Goal: Task Accomplishment & Management: Manage account settings

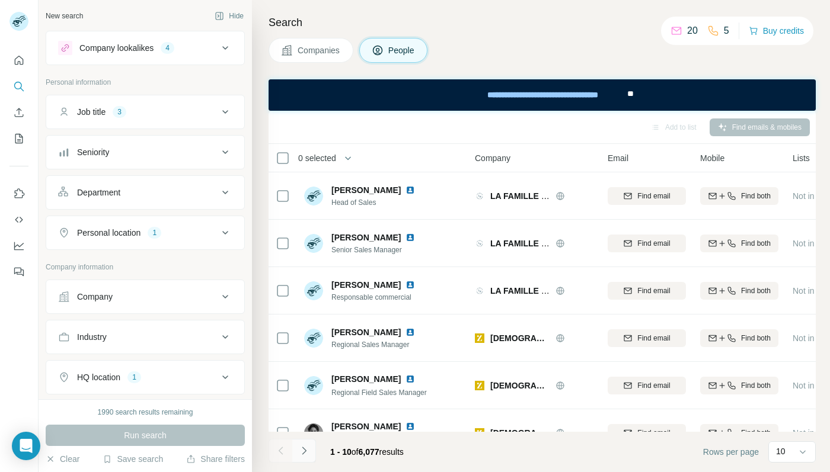
click at [304, 455] on icon "Navigate to next page" at bounding box center [304, 451] width 12 height 12
click at [304, 455] on div at bounding box center [304, 451] width 24 height 24
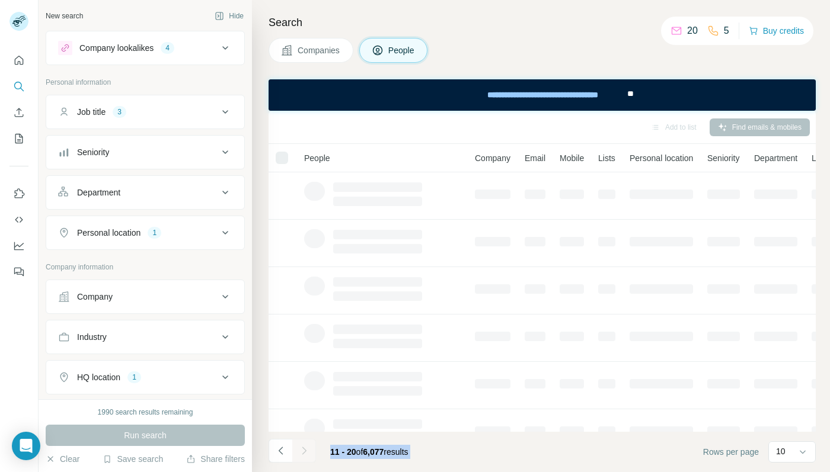
click at [304, 455] on div at bounding box center [304, 451] width 24 height 24
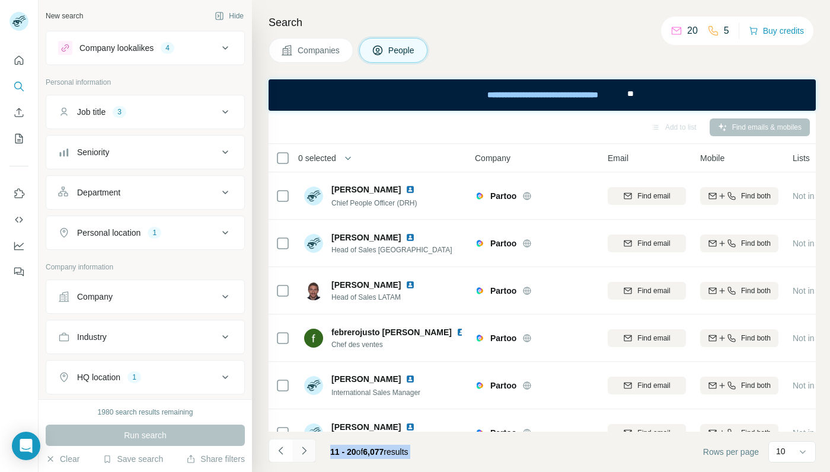
click at [309, 453] on icon "Navigate to next page" at bounding box center [304, 451] width 12 height 12
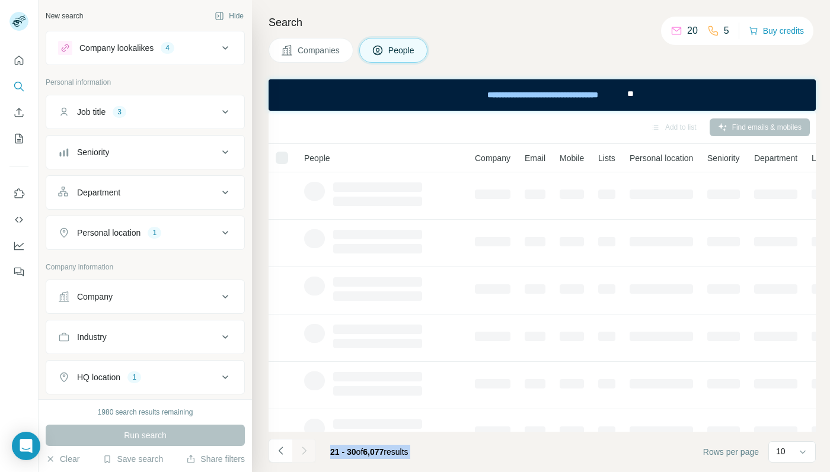
click at [309, 453] on div at bounding box center [304, 451] width 24 height 24
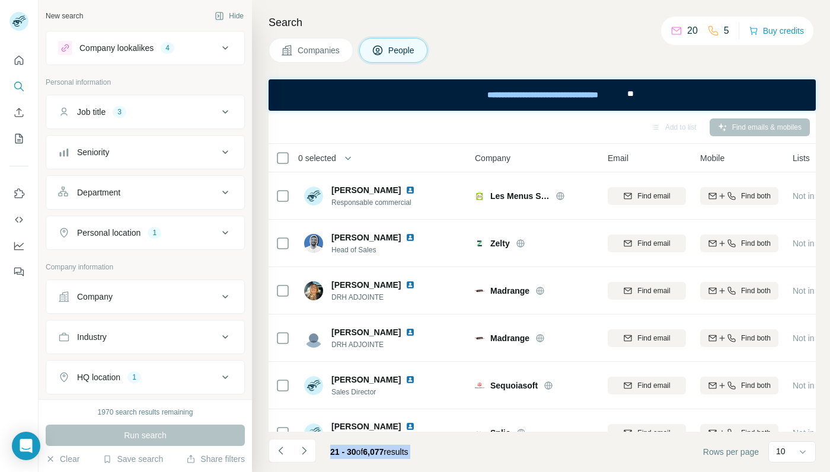
click at [327, 446] on div "21 - 30 of 6,077 results" at bounding box center [369, 452] width 97 height 26
click at [305, 446] on icon "Navigate to next page" at bounding box center [304, 451] width 12 height 12
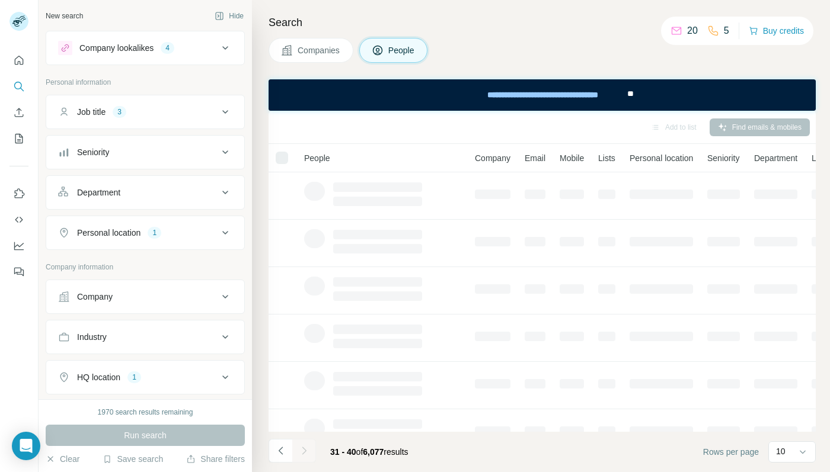
click at [305, 446] on div at bounding box center [304, 451] width 24 height 24
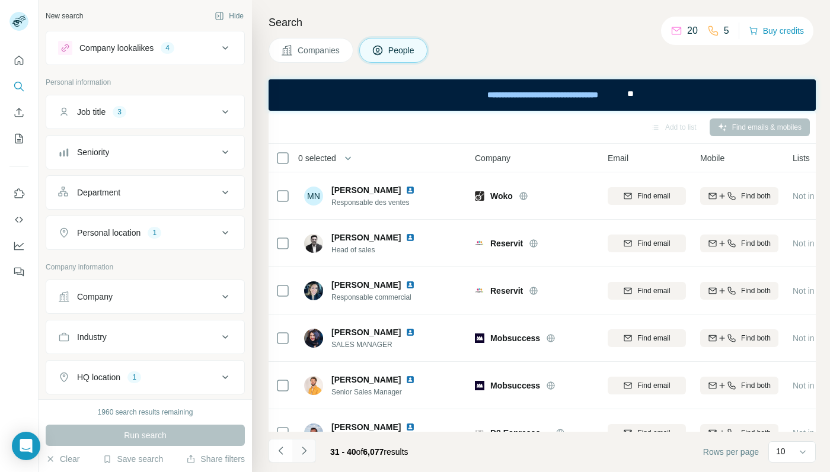
click at [305, 446] on icon "Navigate to next page" at bounding box center [304, 451] width 12 height 12
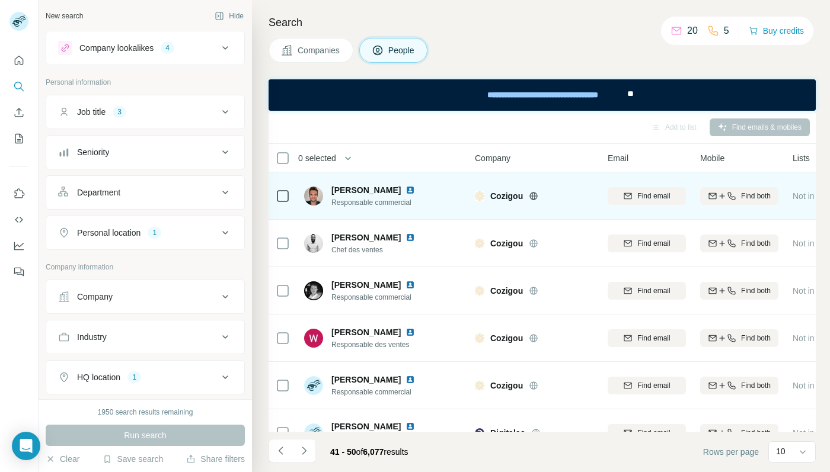
click at [505, 198] on span "Cozigou" at bounding box center [506, 196] width 33 height 12
copy span "Cozigou"
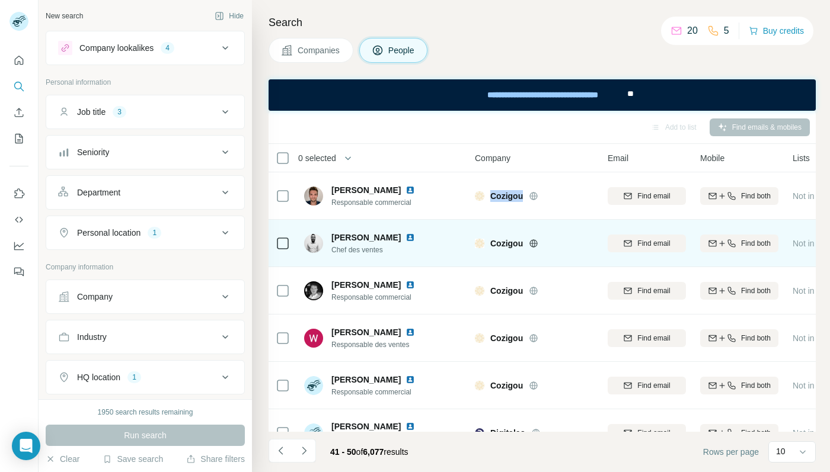
scroll to position [0, 6]
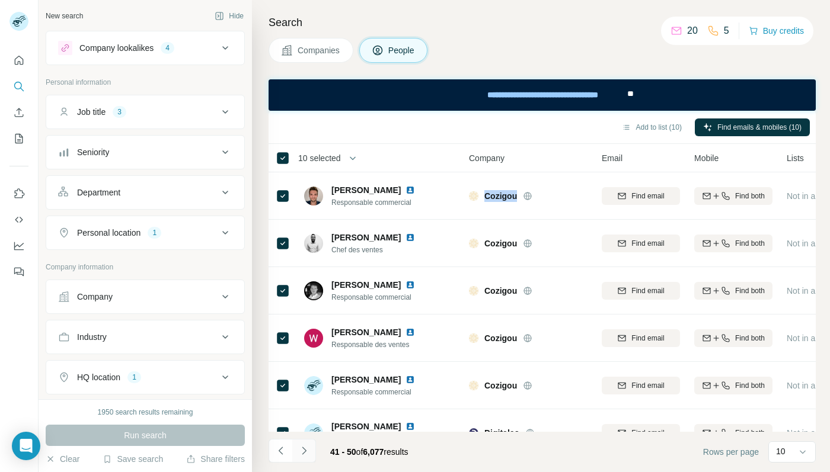
click at [302, 449] on icon "Navigate to next page" at bounding box center [304, 451] width 12 height 12
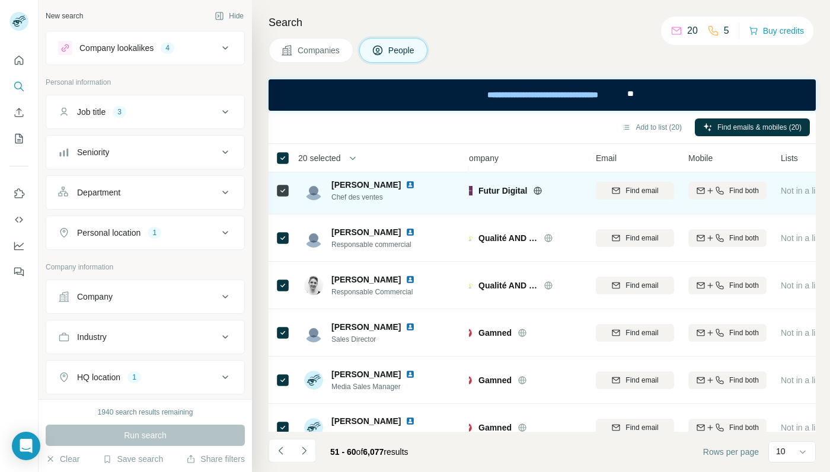
scroll to position [72, 12]
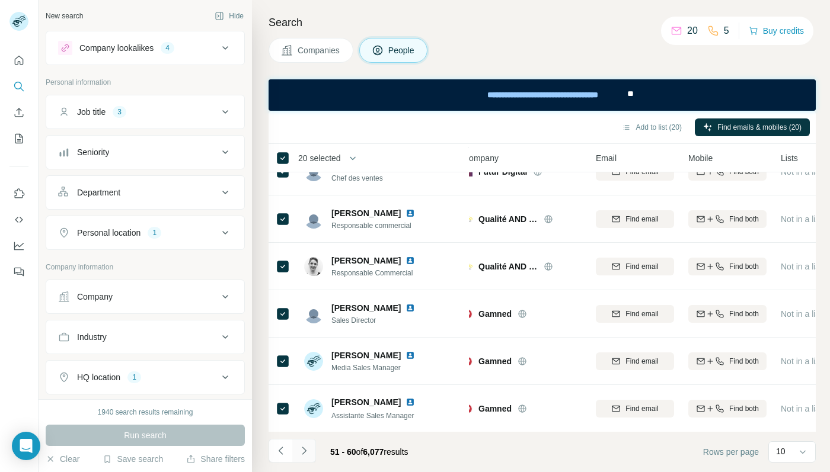
click at [313, 454] on button "Navigate to next page" at bounding box center [304, 451] width 24 height 24
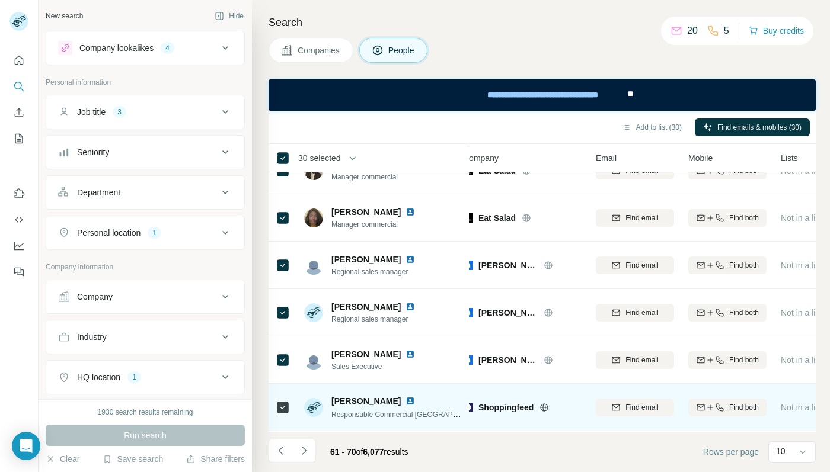
scroll to position [214, 12]
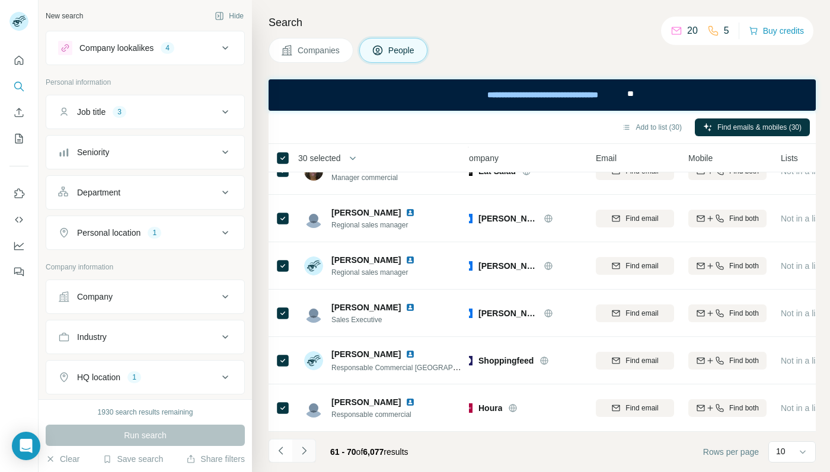
click at [309, 450] on icon "Navigate to next page" at bounding box center [304, 451] width 12 height 12
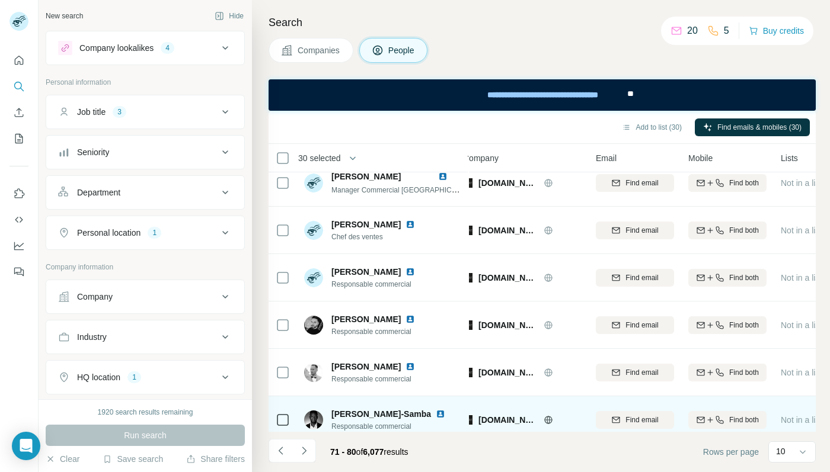
scroll to position [0, 12]
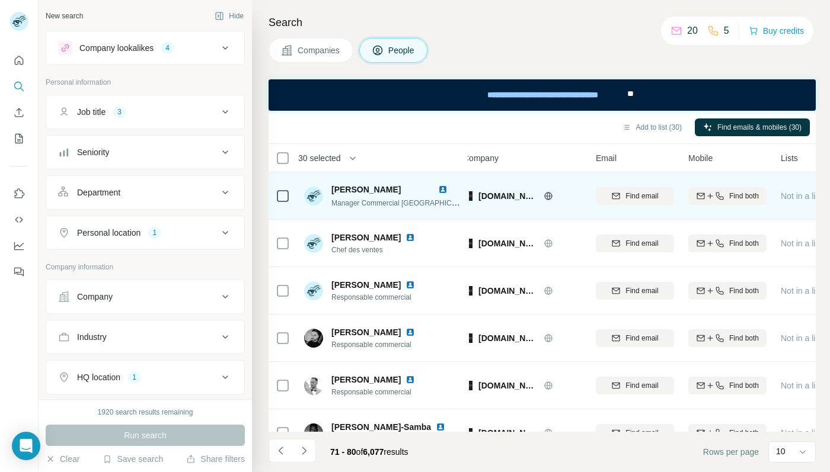
click at [544, 192] on icon at bounding box center [548, 196] width 8 height 8
click at [282, 189] on icon at bounding box center [283, 196] width 14 height 14
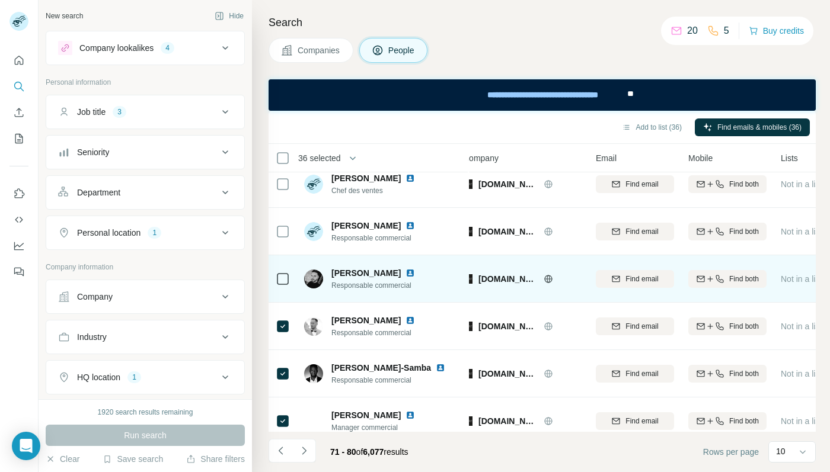
scroll to position [80, 12]
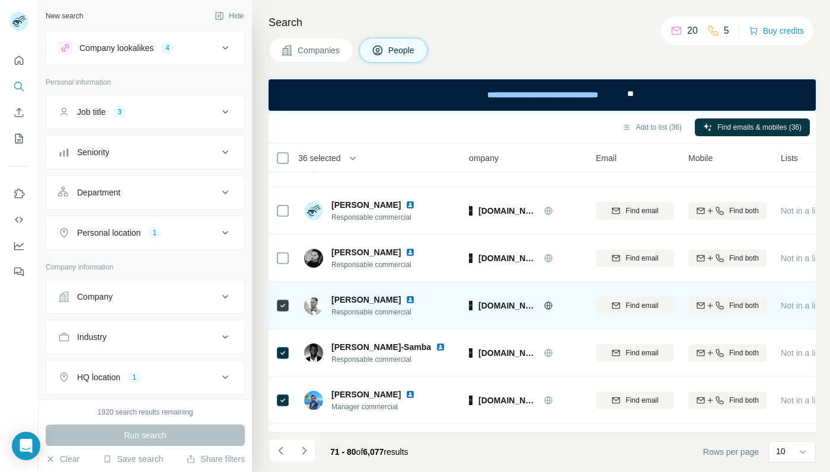
click at [286, 313] on div at bounding box center [283, 305] width 14 height 33
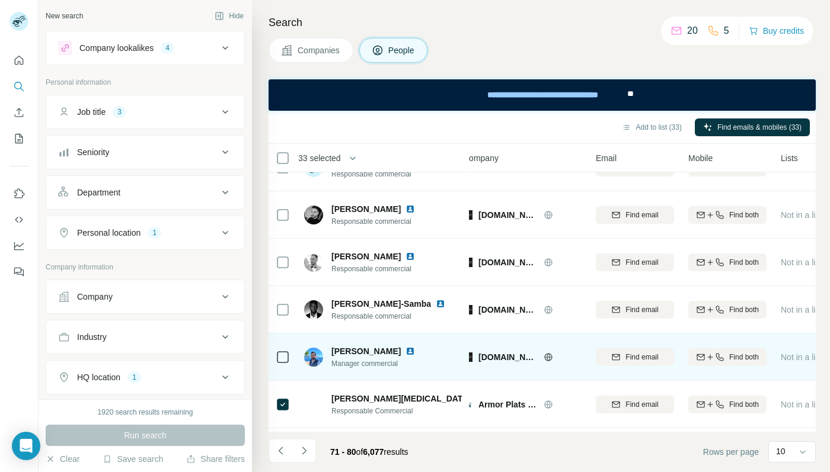
scroll to position [214, 12]
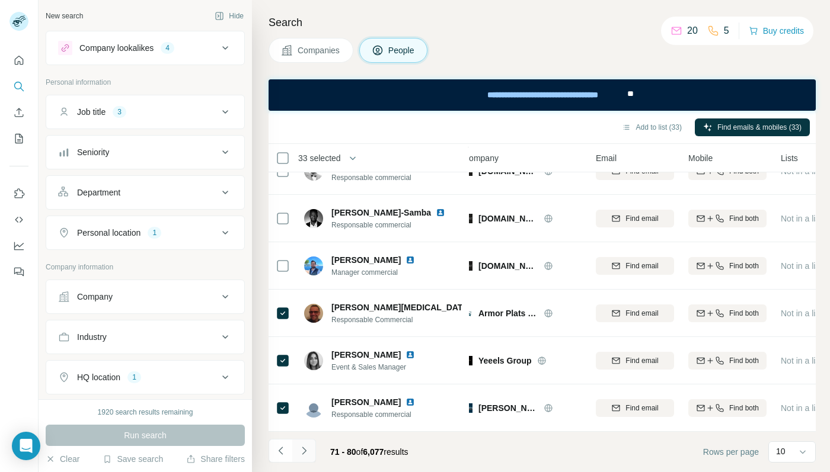
click at [303, 453] on icon "Navigate to next page" at bounding box center [304, 451] width 12 height 12
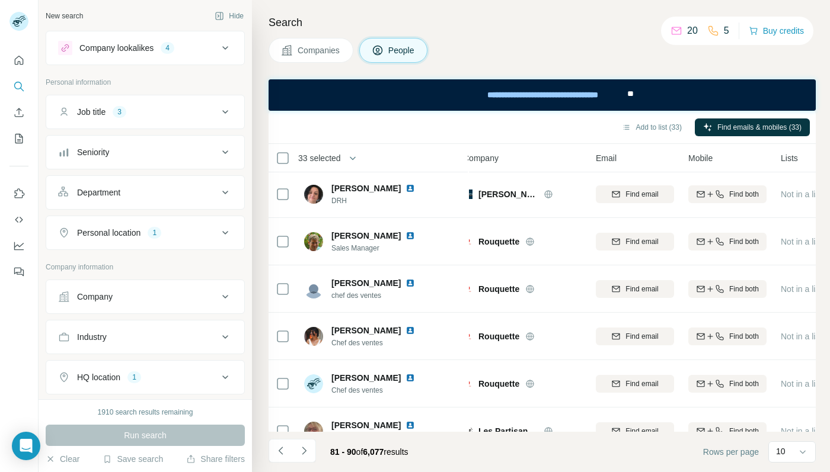
scroll to position [0, 12]
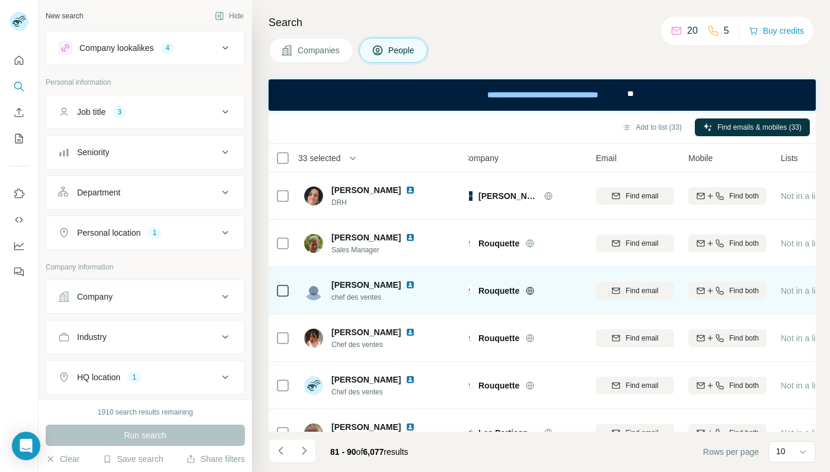
click at [531, 290] on icon at bounding box center [530, 290] width 8 height 1
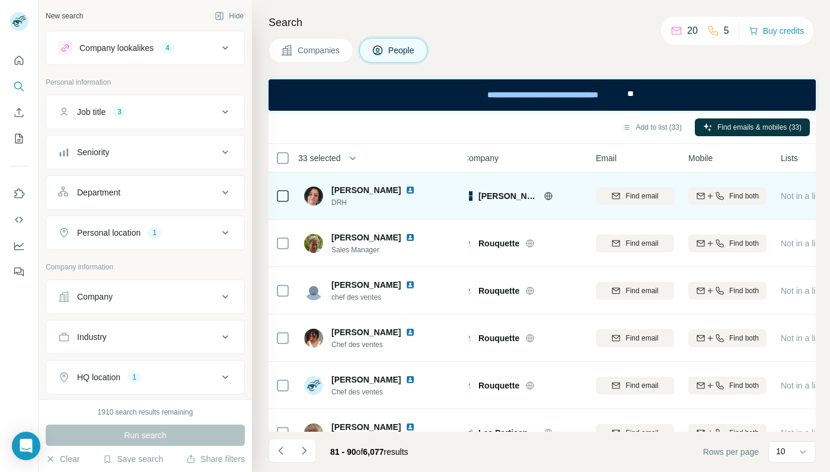
click at [543, 194] on icon at bounding box center [547, 195] width 9 height 9
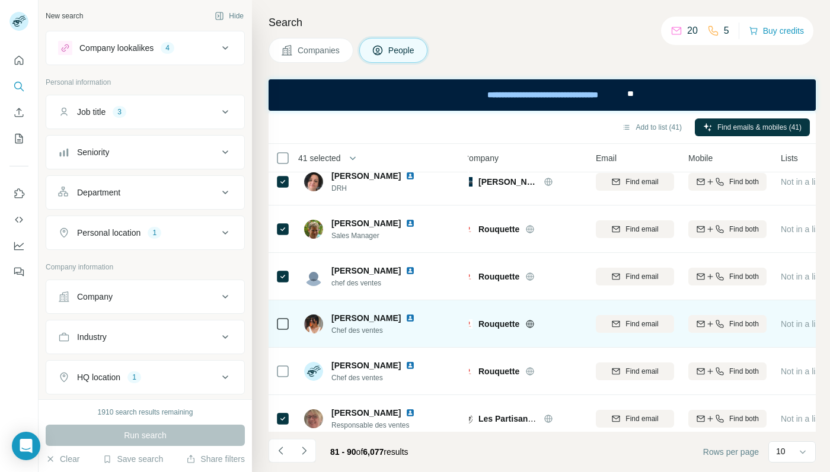
scroll to position [14, 12]
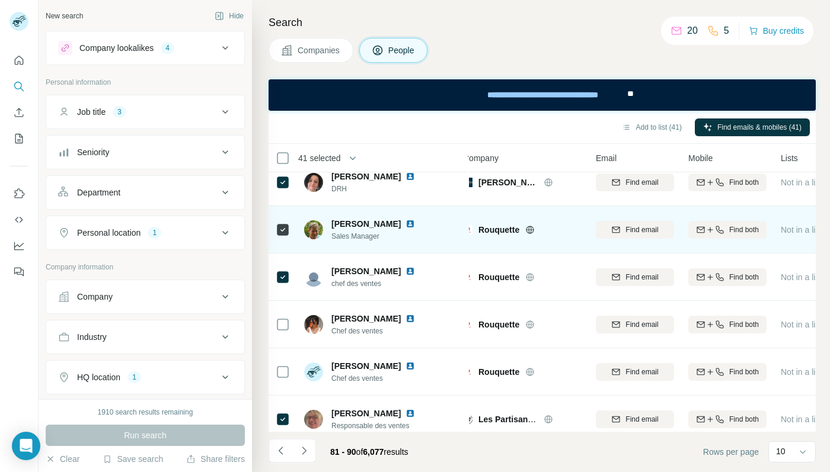
click at [530, 230] on icon at bounding box center [529, 229] width 9 height 9
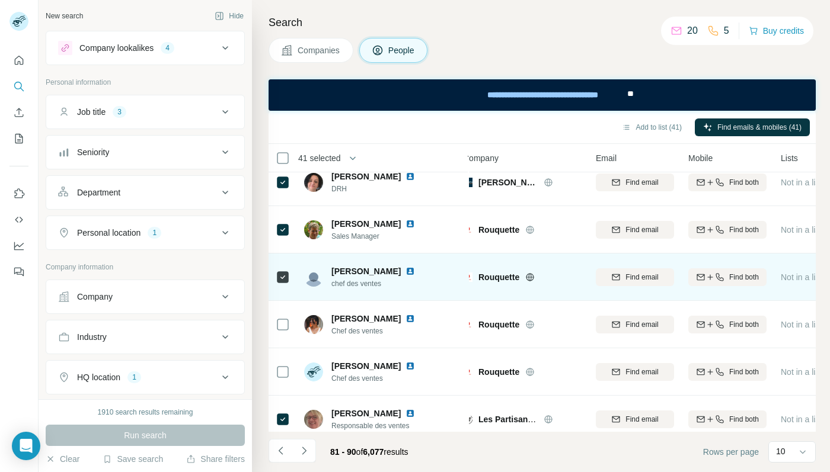
scroll to position [214, 12]
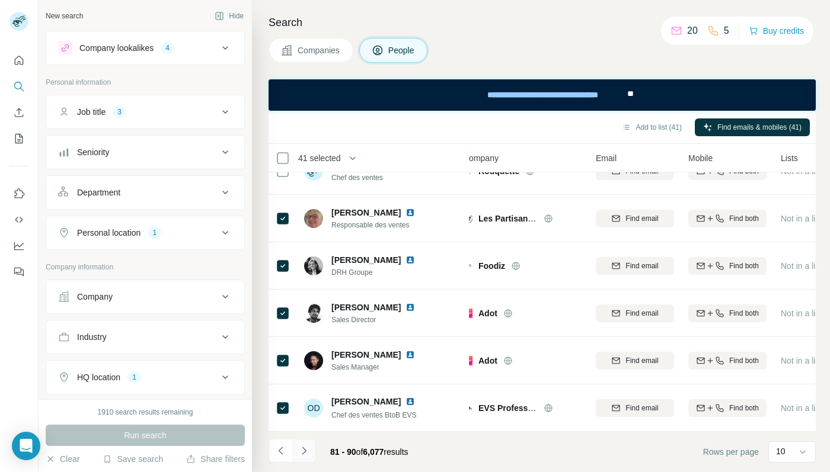
click at [308, 454] on icon "Navigate to next page" at bounding box center [304, 451] width 12 height 12
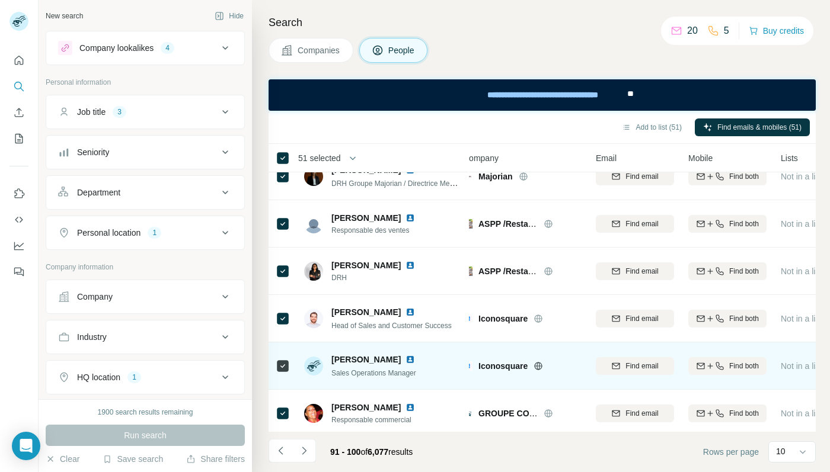
scroll to position [27, 12]
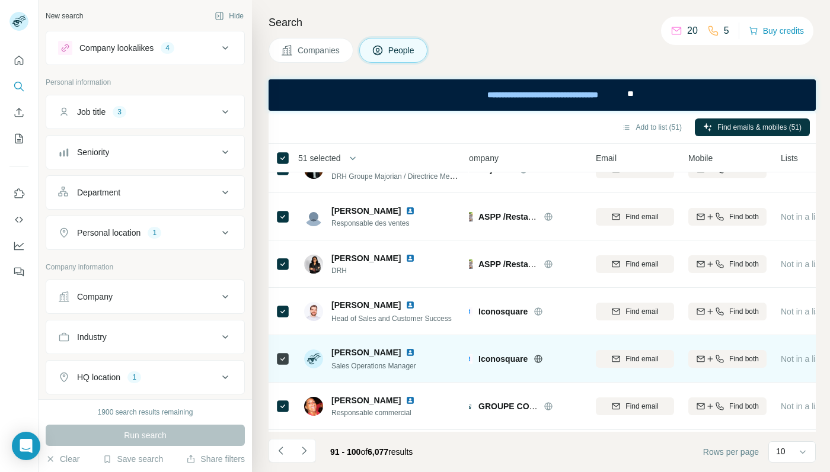
click at [537, 359] on icon at bounding box center [538, 359] width 3 height 8
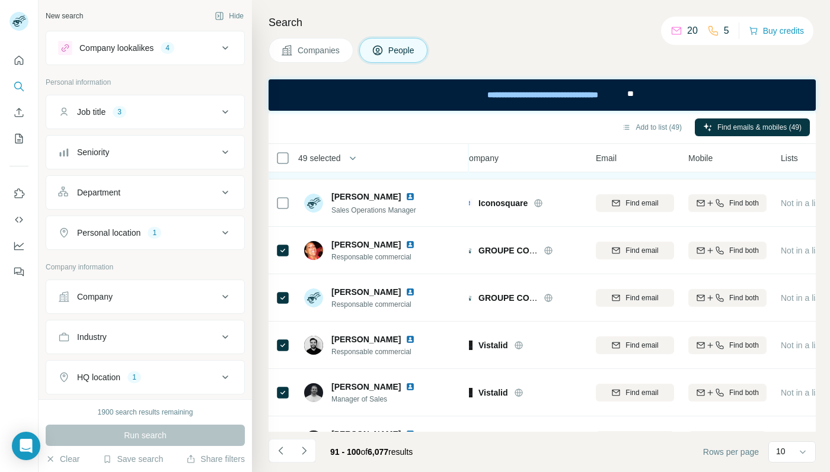
scroll to position [206, 12]
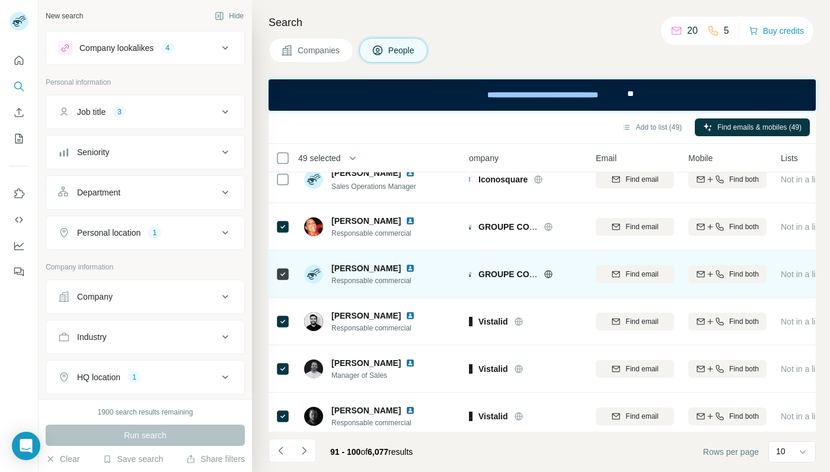
click at [549, 273] on icon at bounding box center [547, 274] width 9 height 9
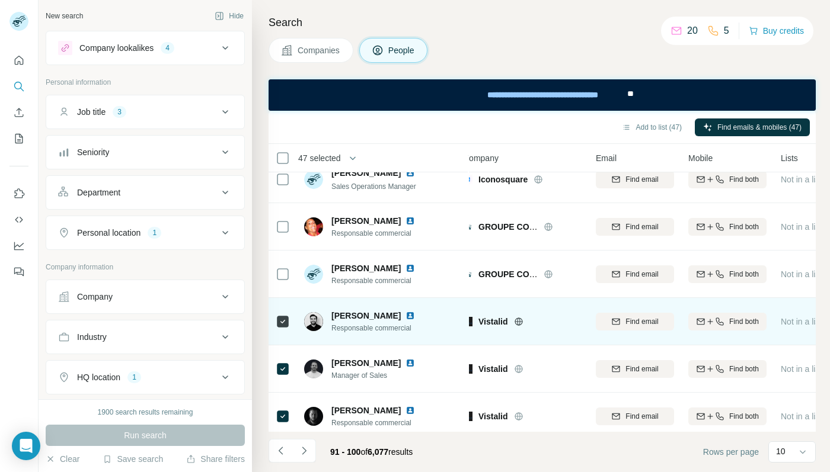
scroll to position [214, 12]
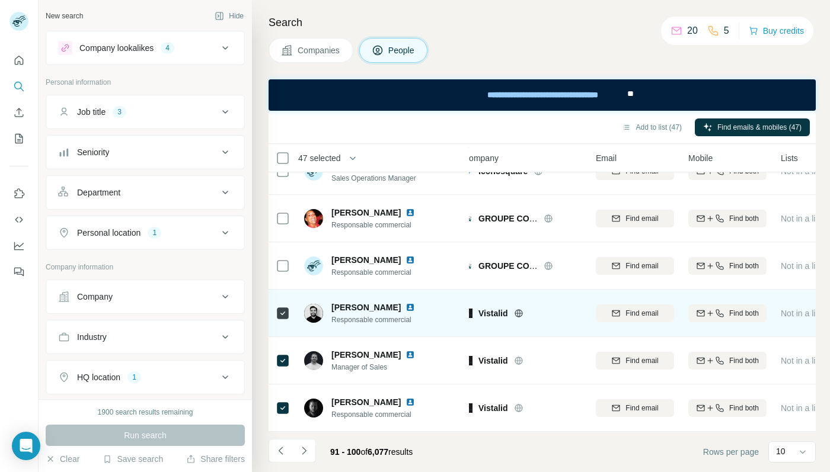
click at [517, 309] on icon at bounding box center [518, 313] width 3 height 8
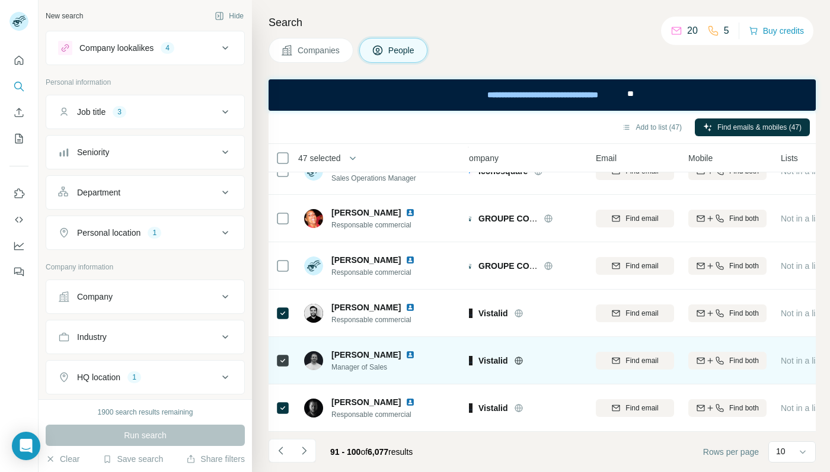
click at [515, 360] on icon at bounding box center [518, 360] width 9 height 9
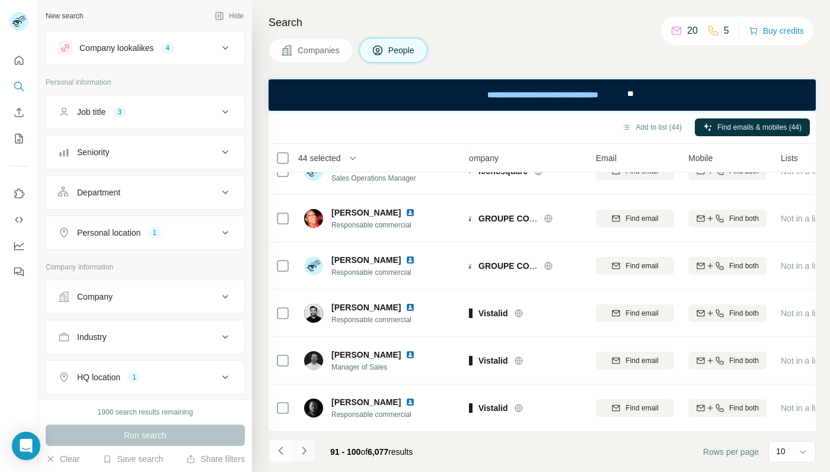
click at [312, 450] on button "Navigate to next page" at bounding box center [304, 451] width 24 height 24
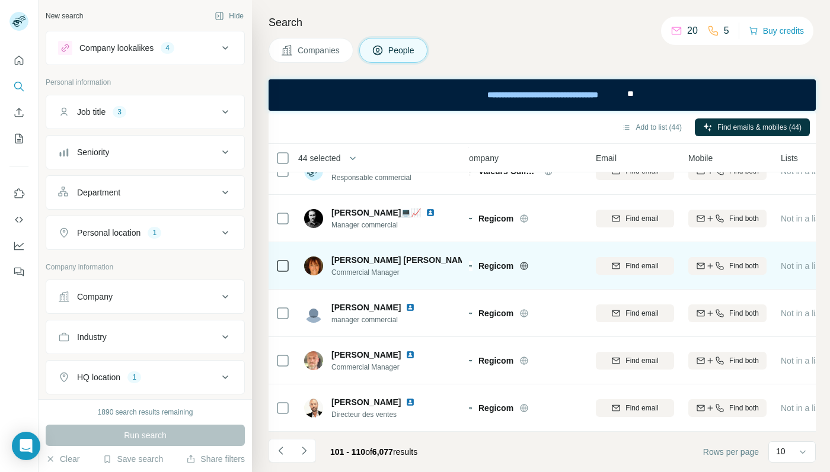
click at [527, 267] on icon at bounding box center [523, 265] width 9 height 9
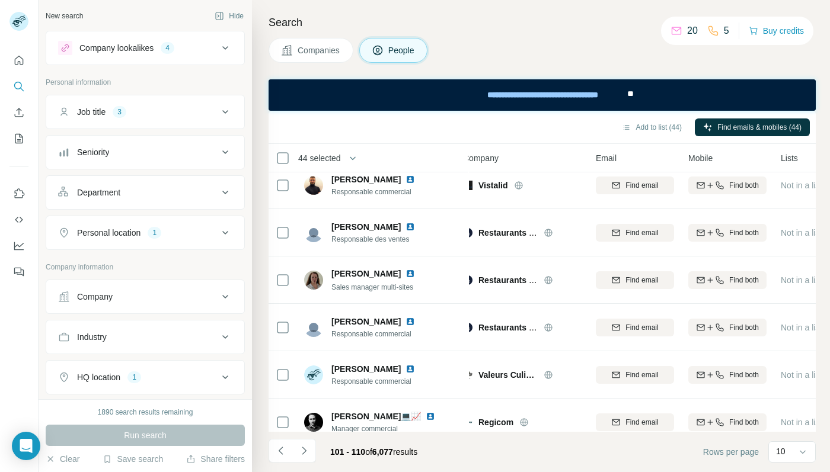
scroll to position [7, 12]
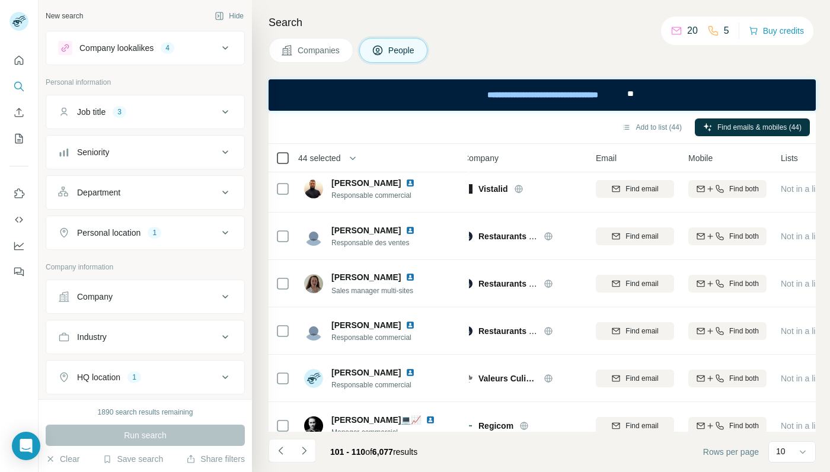
click at [276, 153] on icon at bounding box center [283, 158] width 14 height 14
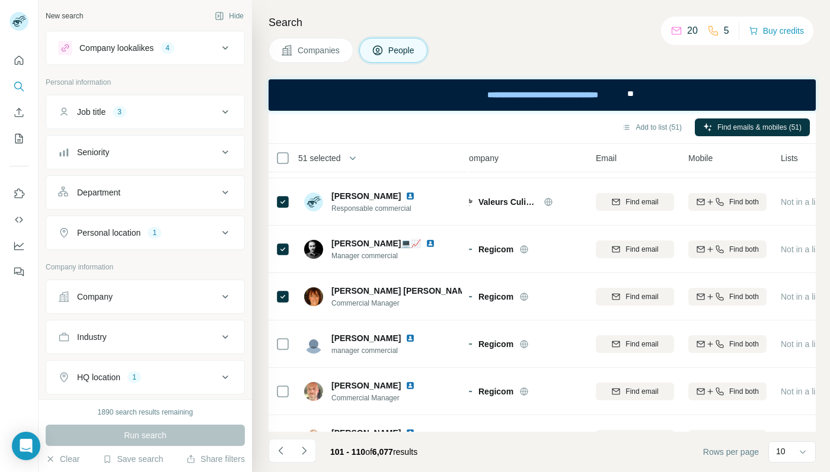
scroll to position [214, 12]
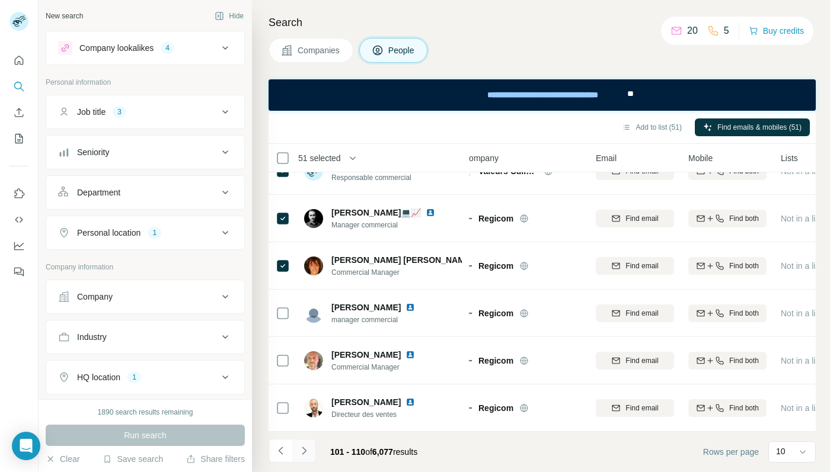
click at [307, 450] on icon "Navigate to next page" at bounding box center [304, 451] width 12 height 12
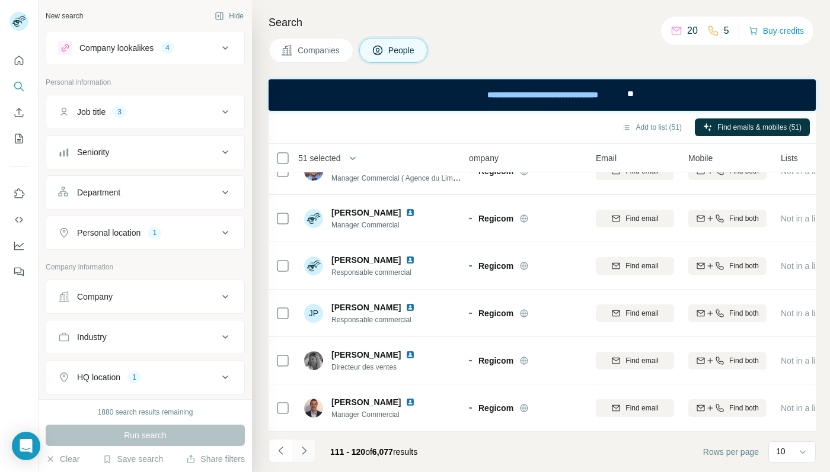
click at [311, 447] on button "Navigate to next page" at bounding box center [304, 451] width 24 height 24
click at [313, 451] on button "Navigate to next page" at bounding box center [304, 451] width 24 height 24
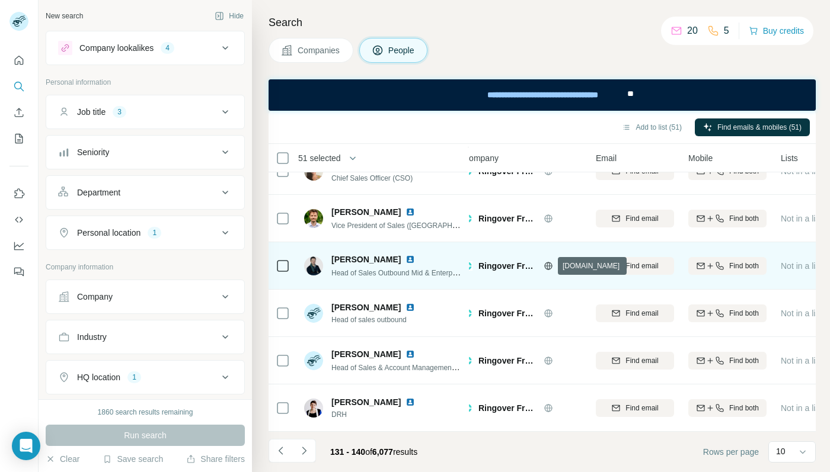
click at [544, 266] on icon at bounding box center [547, 265] width 9 height 9
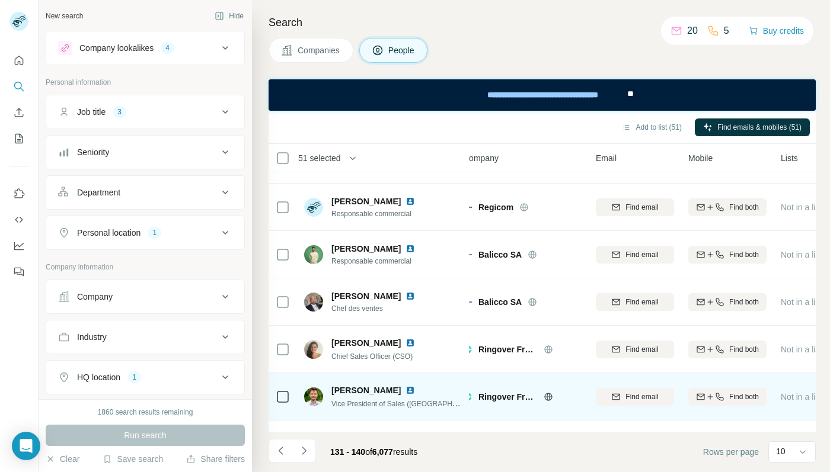
scroll to position [0, 12]
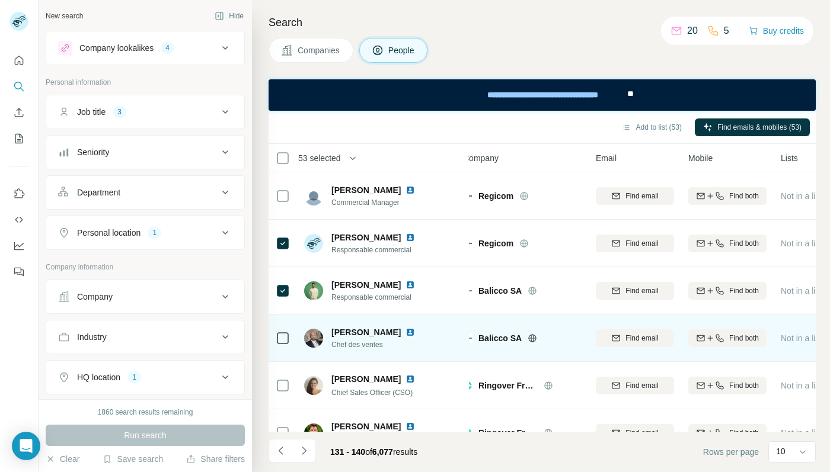
click at [274, 339] on td at bounding box center [282, 338] width 28 height 47
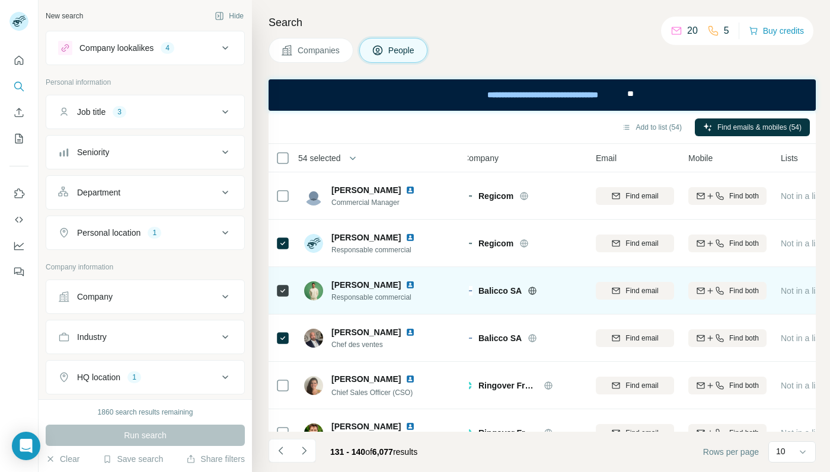
click at [535, 289] on icon at bounding box center [531, 290] width 9 height 9
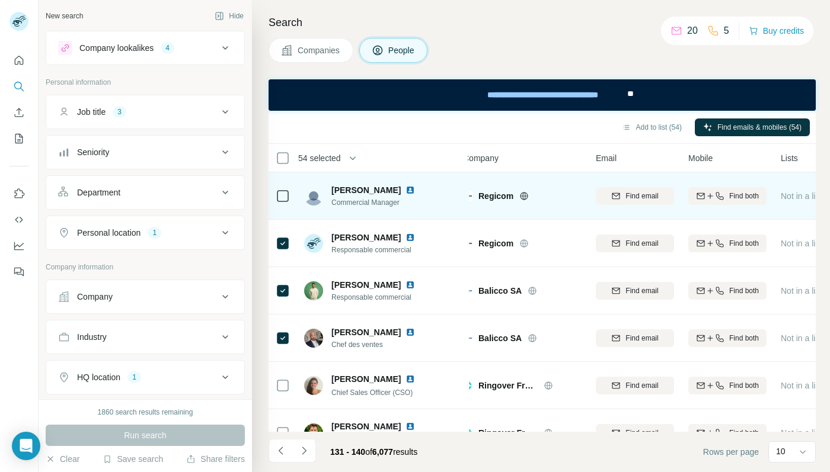
click at [292, 193] on td at bounding box center [282, 195] width 28 height 47
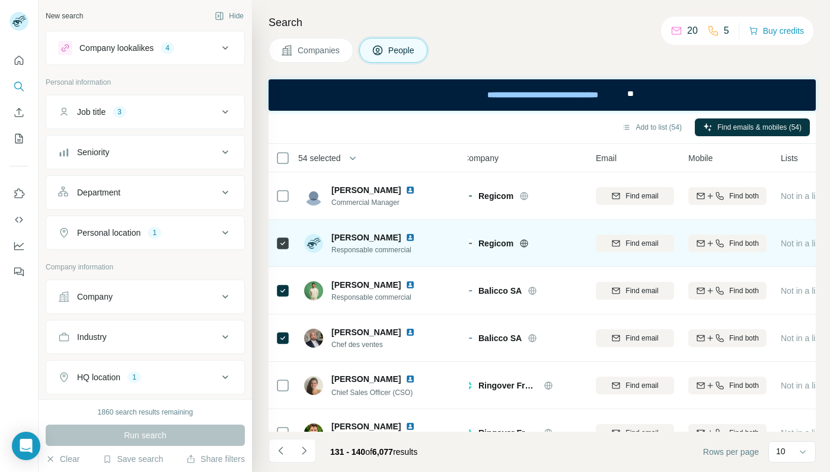
click at [523, 238] on div "Regicom" at bounding box center [529, 244] width 103 height 12
click at [523, 244] on icon at bounding box center [523, 243] width 9 height 9
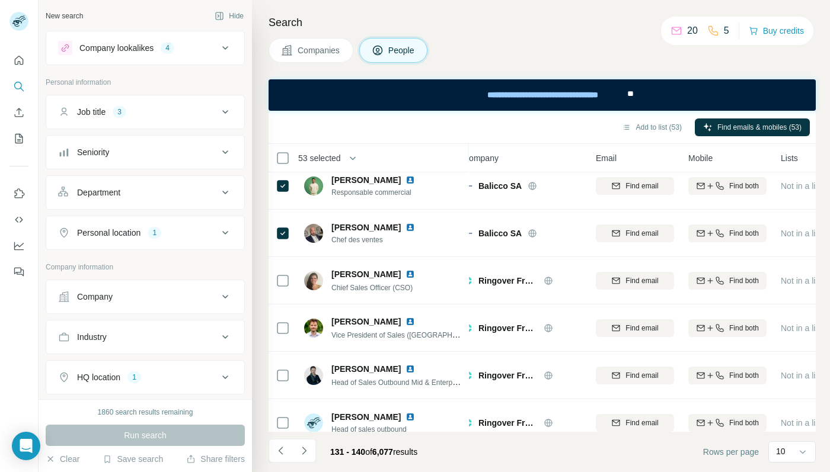
scroll to position [214, 12]
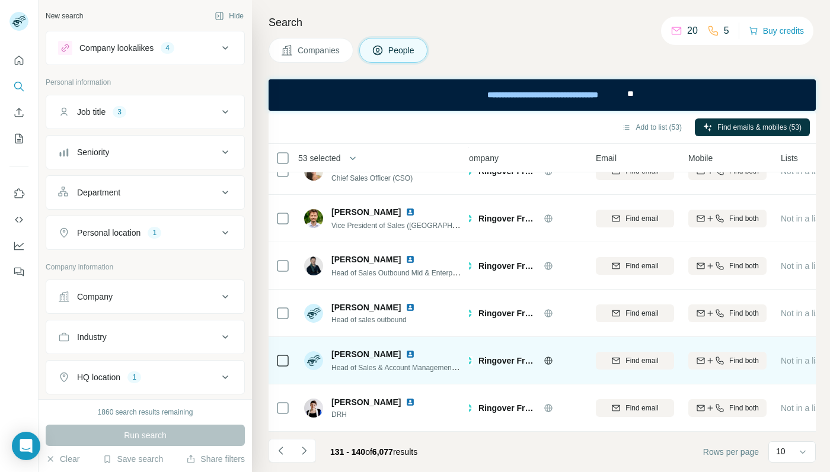
click at [547, 362] on icon at bounding box center [547, 361] width 3 height 8
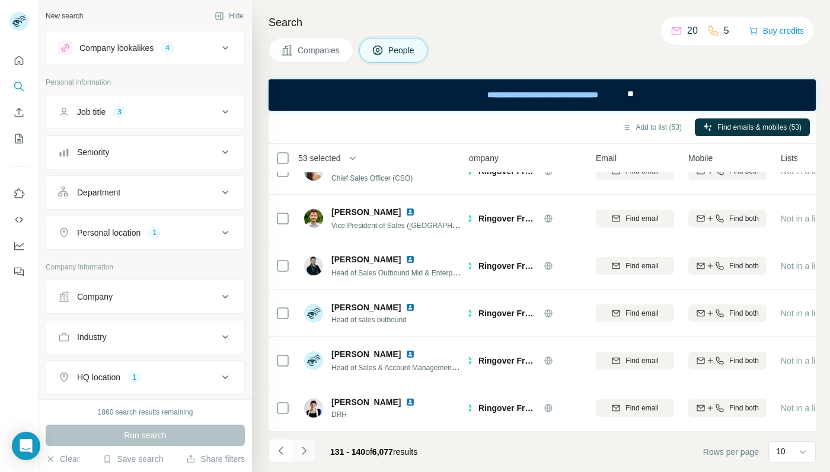
click at [305, 447] on icon "Navigate to next page" at bounding box center [304, 451] width 12 height 12
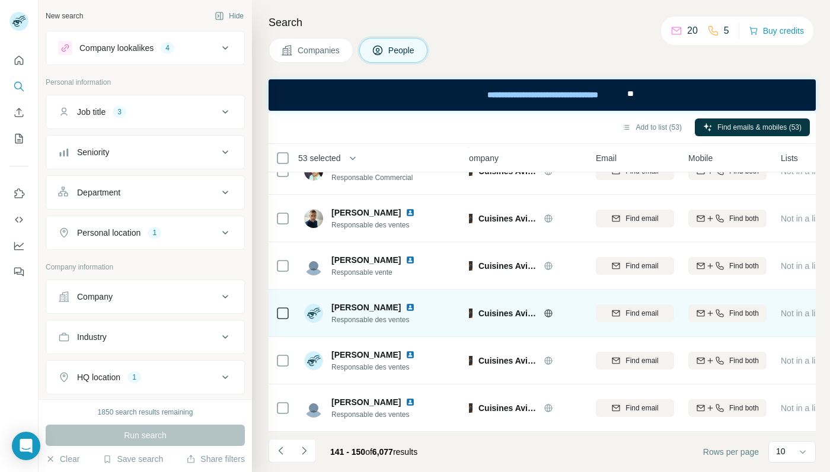
click at [547, 309] on icon at bounding box center [547, 313] width 3 height 8
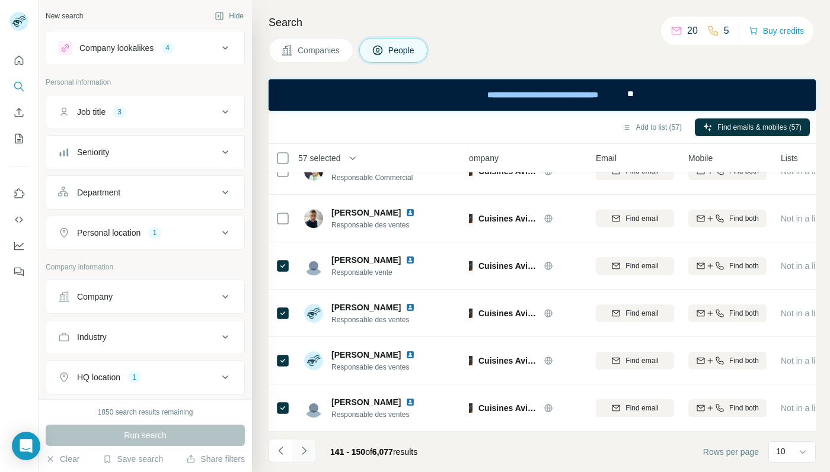
click at [304, 443] on button "Navigate to next page" at bounding box center [304, 451] width 24 height 24
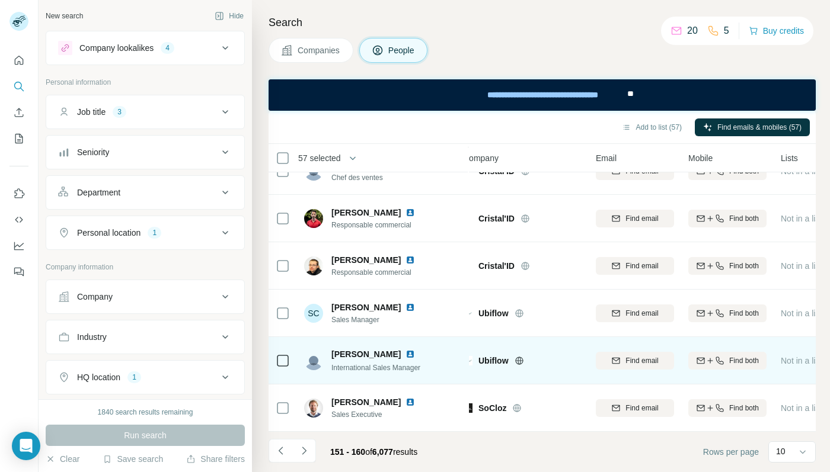
click at [520, 357] on icon at bounding box center [519, 361] width 8 height 8
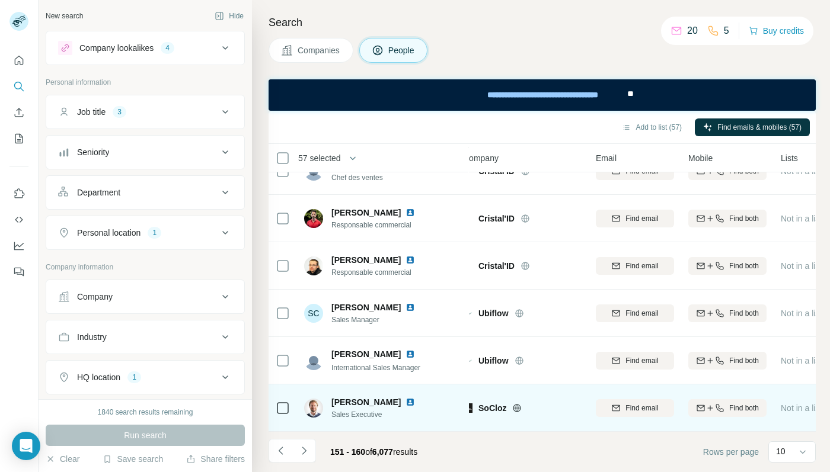
click at [520, 410] on icon at bounding box center [517, 408] width 8 height 8
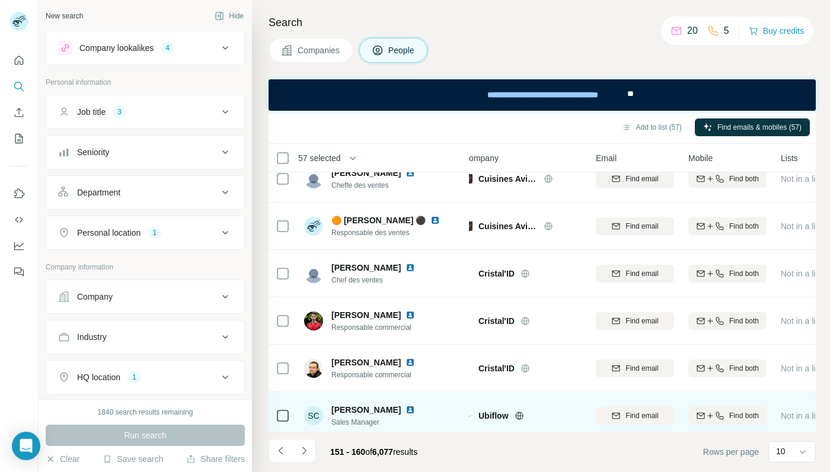
scroll to position [98, 12]
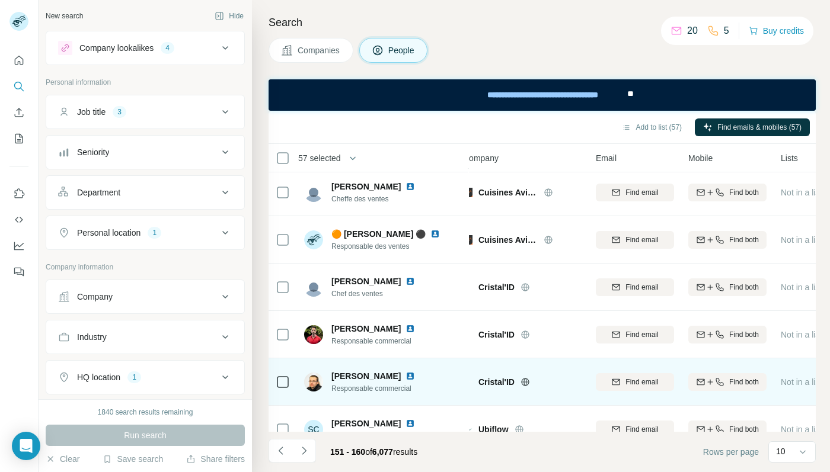
click at [528, 382] on icon at bounding box center [525, 382] width 8 height 1
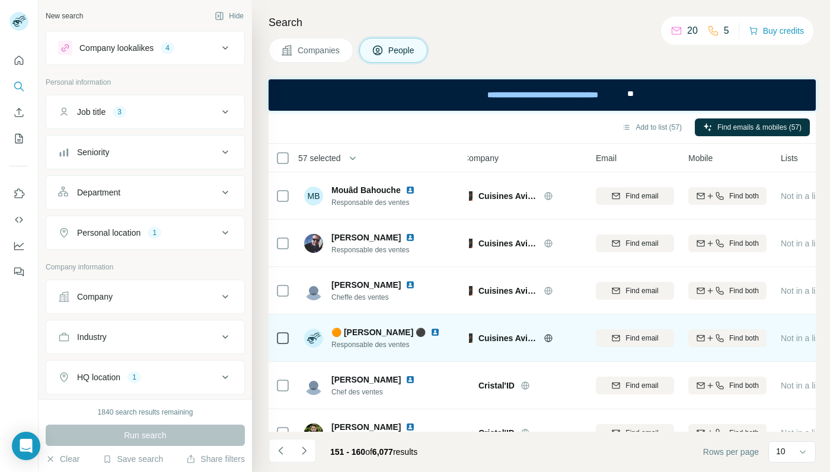
scroll to position [214, 12]
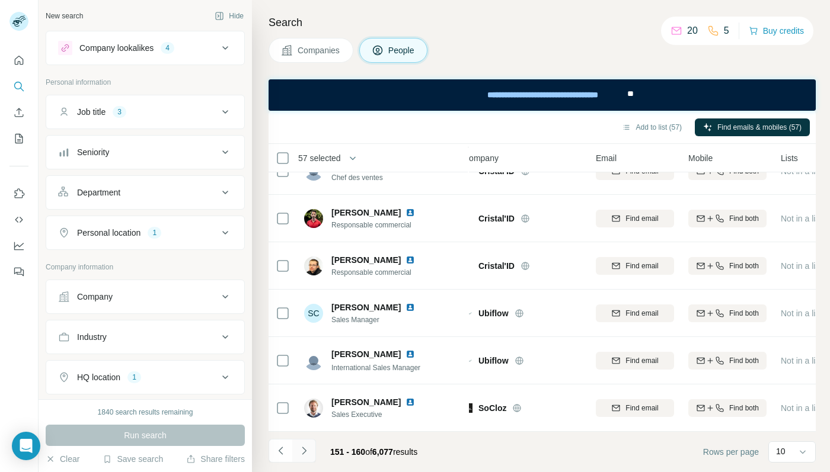
click at [300, 448] on icon "Navigate to next page" at bounding box center [304, 451] width 12 height 12
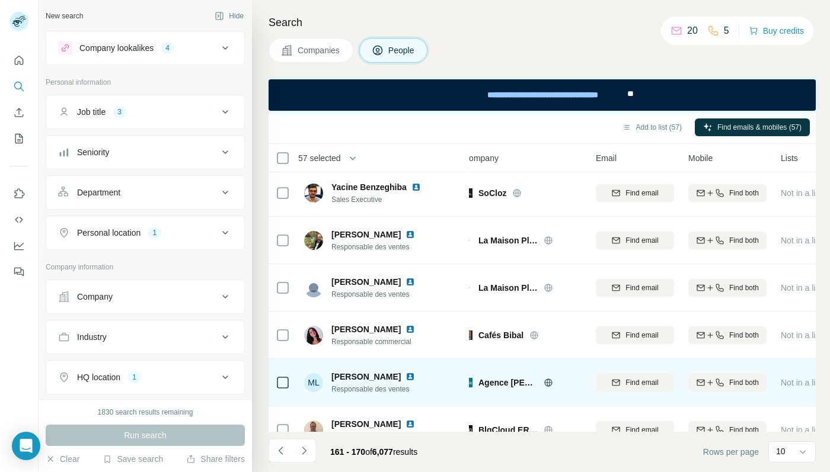
scroll to position [0, 12]
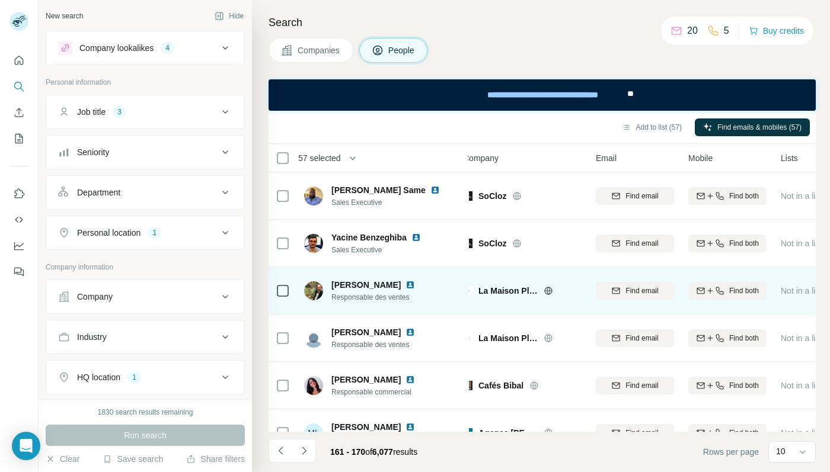
click at [549, 292] on icon at bounding box center [547, 290] width 9 height 9
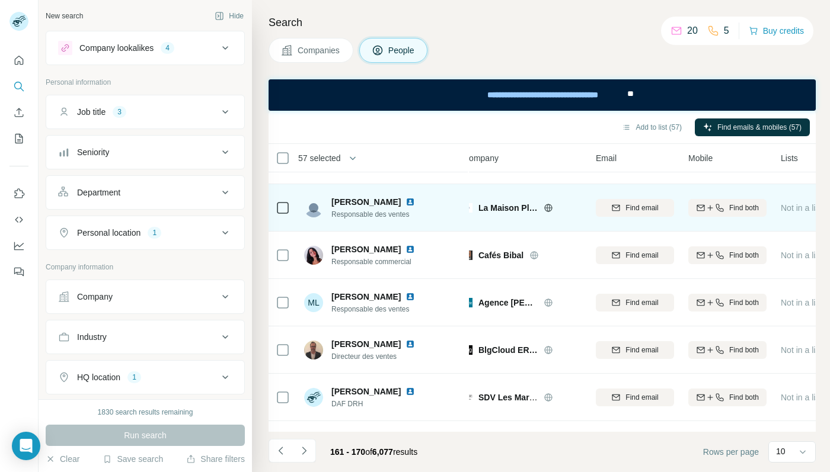
scroll to position [214, 12]
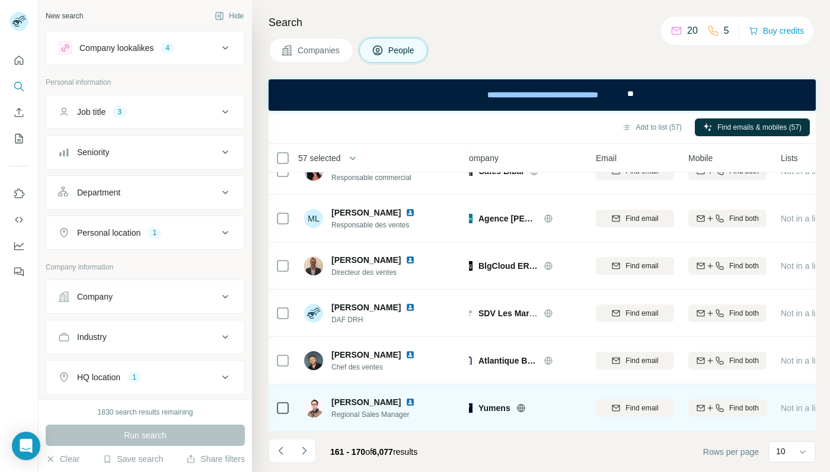
click at [520, 408] on icon at bounding box center [520, 407] width 9 height 9
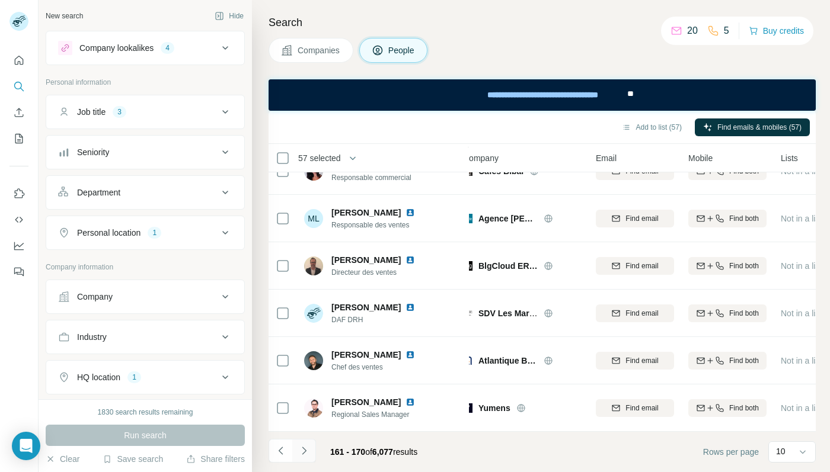
click at [302, 441] on button "Navigate to next page" at bounding box center [304, 451] width 24 height 24
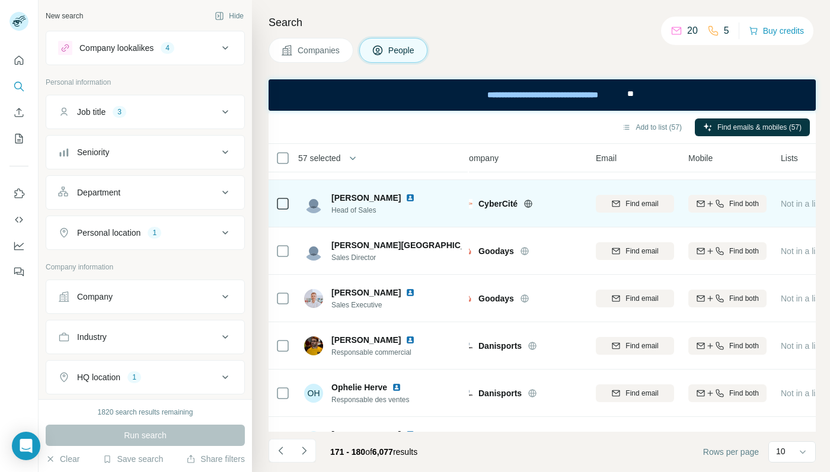
scroll to position [101, 12]
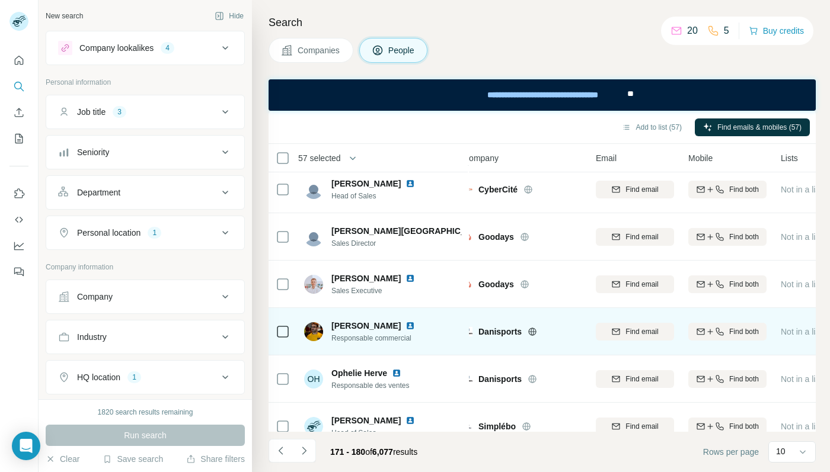
click at [529, 331] on icon at bounding box center [533, 331] width 8 height 1
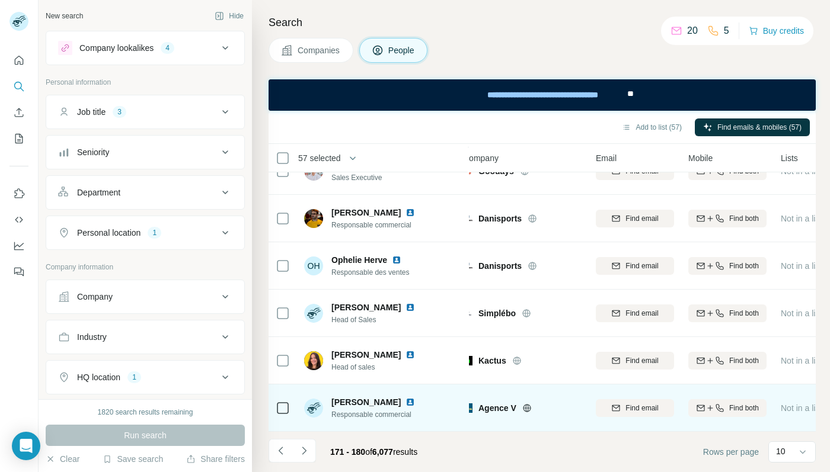
click at [524, 405] on icon at bounding box center [527, 408] width 8 height 8
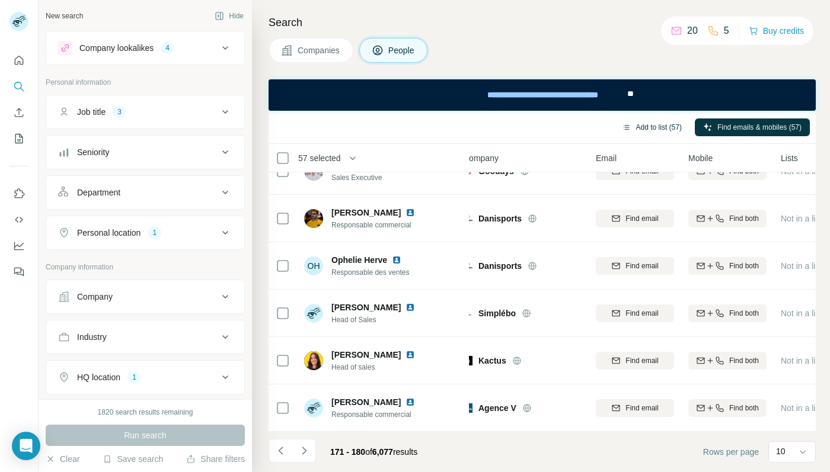
click at [664, 131] on button "Add to list (57)" at bounding box center [651, 128] width 76 height 18
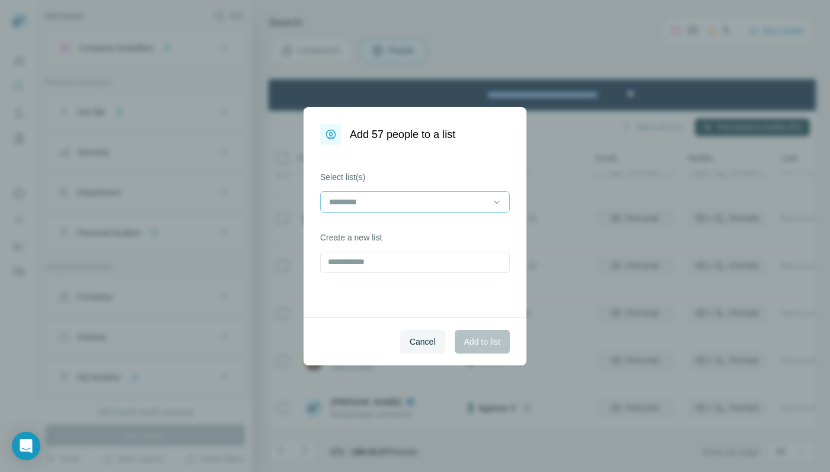
click at [433, 205] on input at bounding box center [408, 202] width 160 height 13
click at [415, 223] on div "Food tech" at bounding box center [414, 229] width 169 height 12
click at [401, 202] on input at bounding box center [436, 202] width 101 height 13
click at [382, 200] on div "Food tech" at bounding box center [355, 203] width 55 height 14
click at [376, 200] on icon at bounding box center [371, 202] width 9 height 9
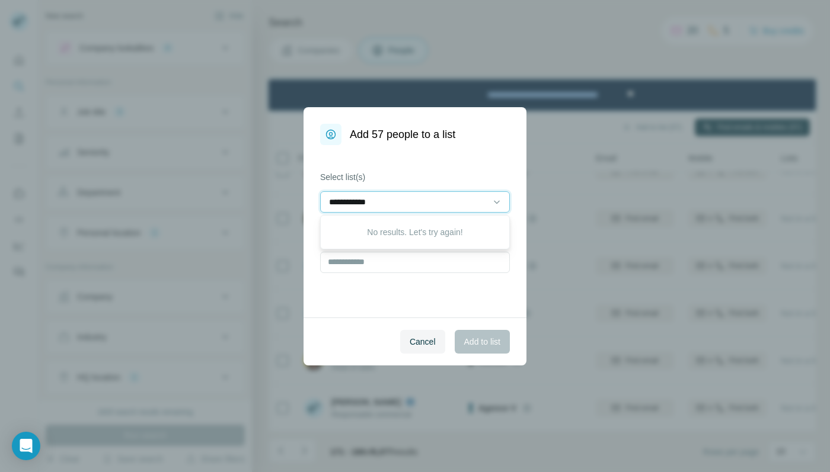
type input "**********"
click at [396, 256] on input "text" at bounding box center [415, 262] width 190 height 21
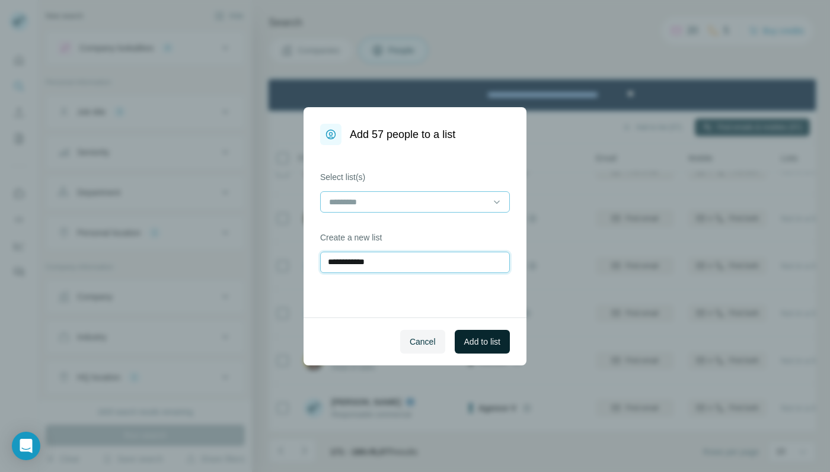
type input "**********"
click at [483, 353] on button "Add to list" at bounding box center [481, 342] width 55 height 24
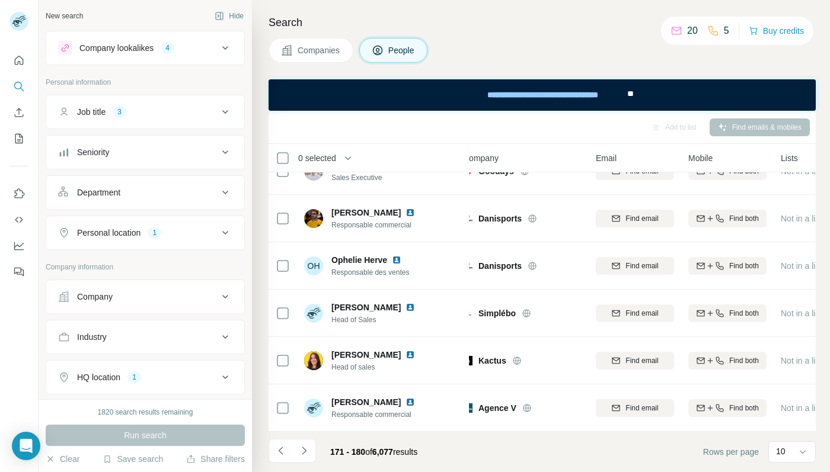
click at [569, 44] on div "Companies People" at bounding box center [541, 50] width 547 height 25
click at [20, 139] on icon "My lists" at bounding box center [19, 139] width 12 height 12
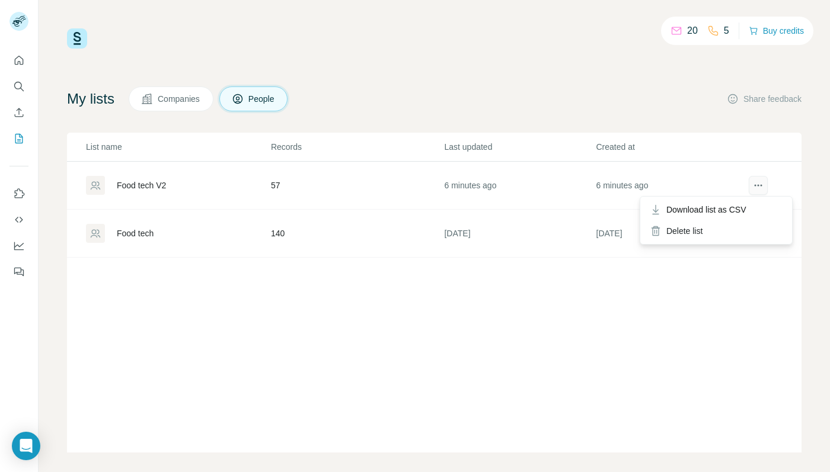
click at [764, 188] on button "actions" at bounding box center [757, 185] width 19 height 19
click at [750, 205] on div "Download list as CSV" at bounding box center [715, 209] width 147 height 21
